Goal: Navigation & Orientation: Find specific page/section

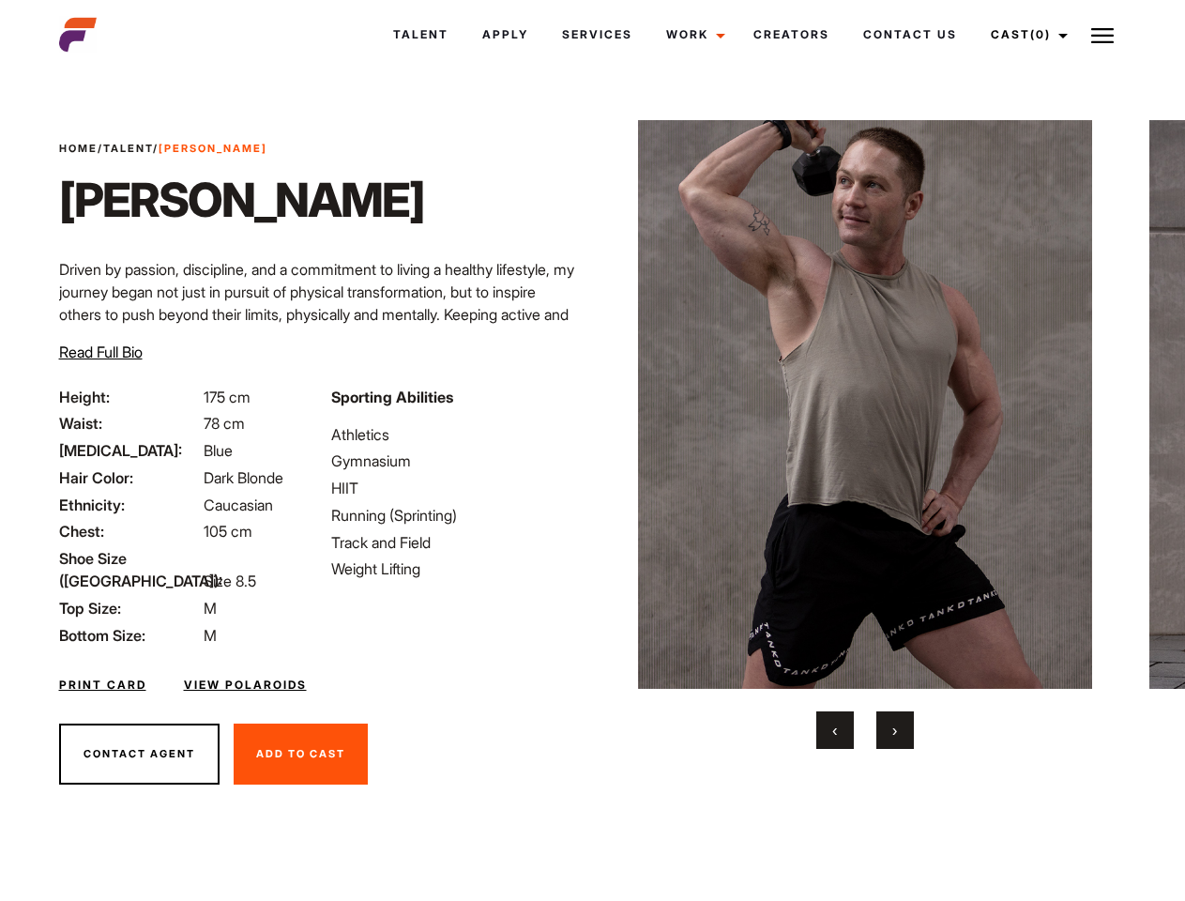
click at [1024, 35] on link "Cast (0)" at bounding box center [1026, 34] width 105 height 51
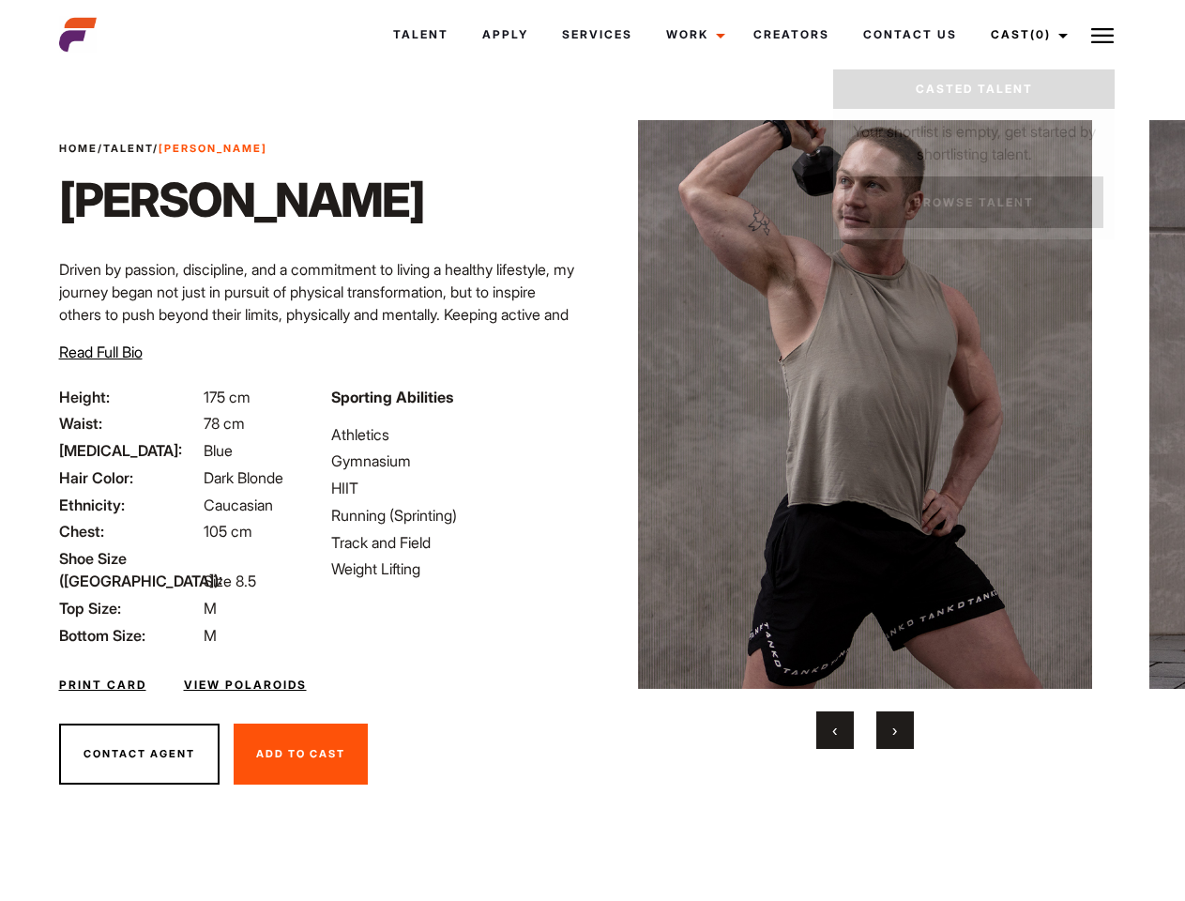
click at [1103, 35] on img at bounding box center [1102, 35] width 23 height 23
click at [864, 434] on img at bounding box center [865, 404] width 455 height 569
click at [592, 404] on div "Sporting Abilities Athletics Gymnasium HIIT Running (Sprinting) Track and Field…" at bounding box center [456, 516] width 272 height 261
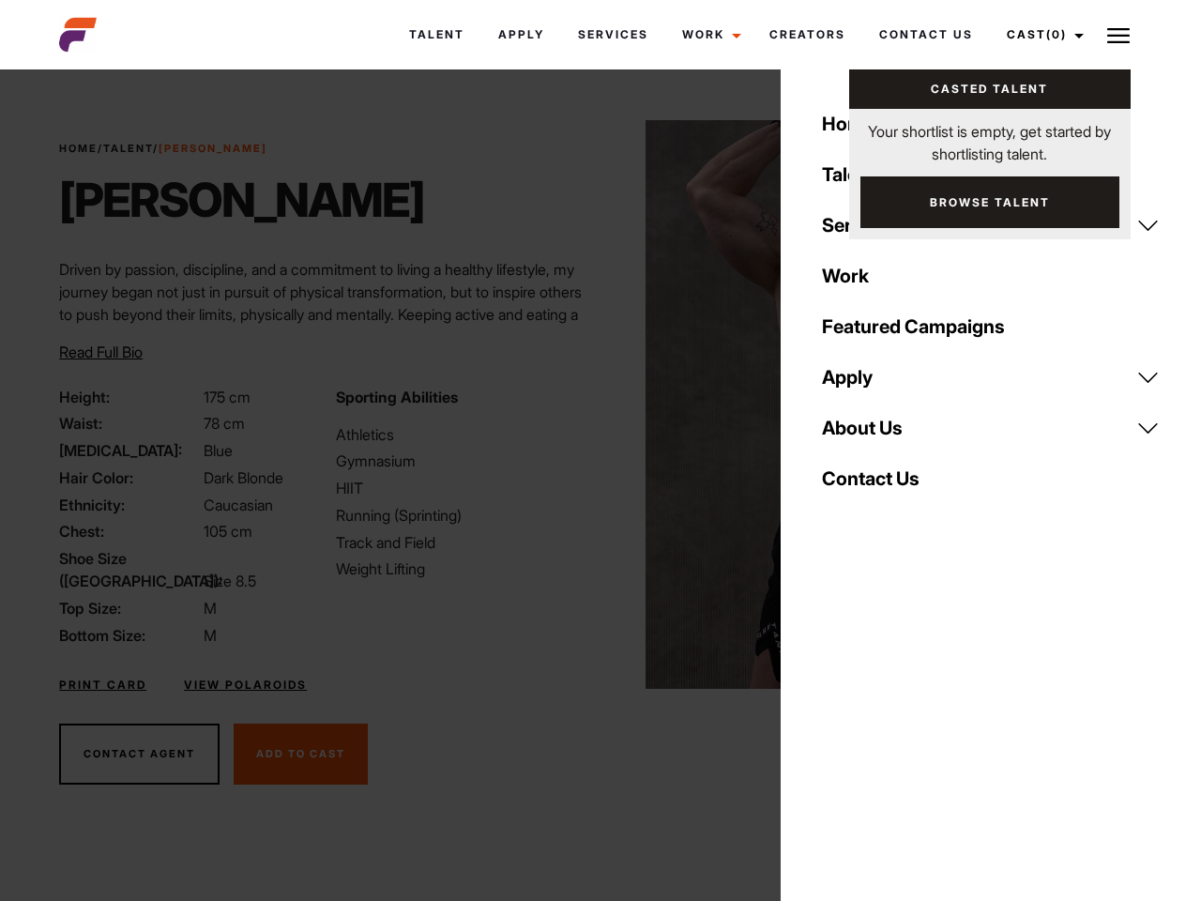
click at [835, 730] on button "‹" at bounding box center [847, 730] width 38 height 38
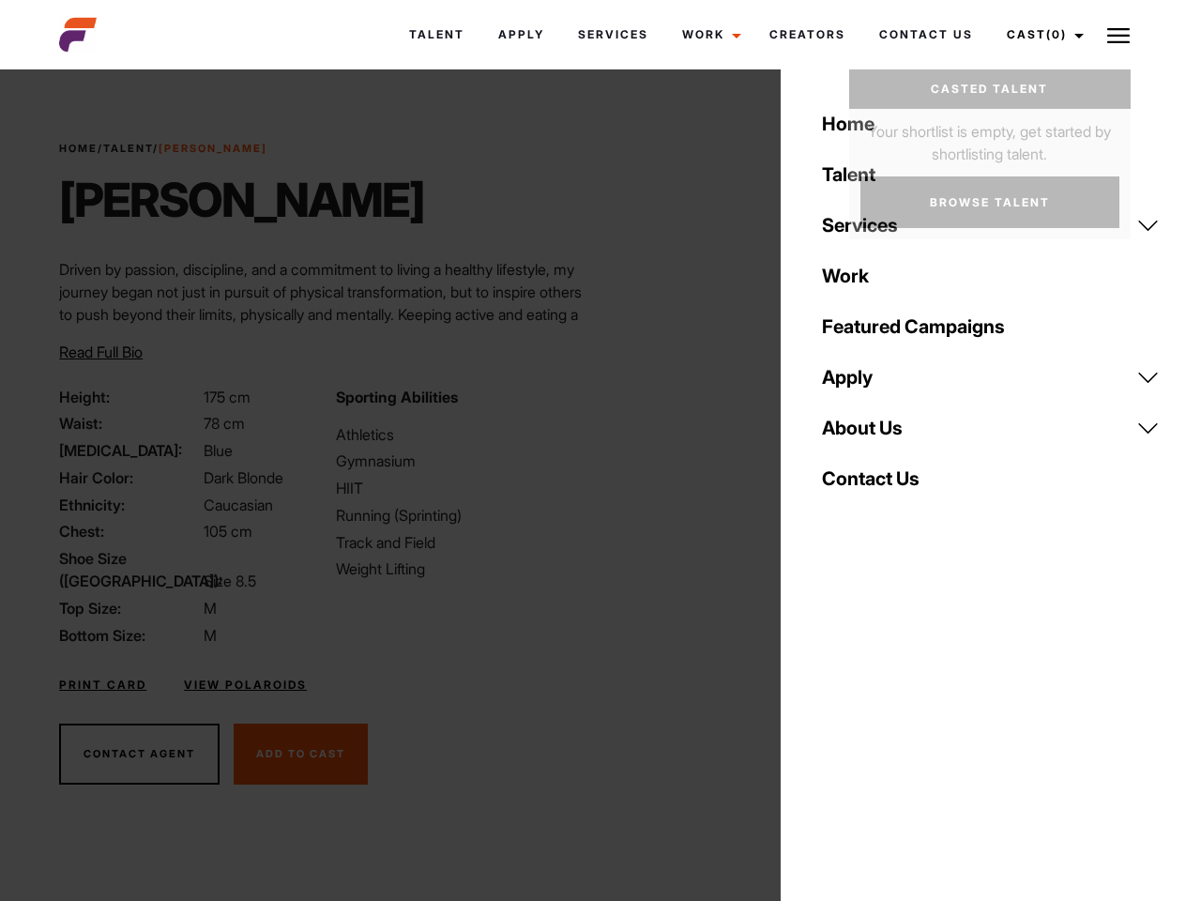
click at [895, 730] on div "Home Talent Services Talent Casting Photography Videography Creative Hair and M…" at bounding box center [991, 450] width 420 height 901
